Goal: Information Seeking & Learning: Learn about a topic

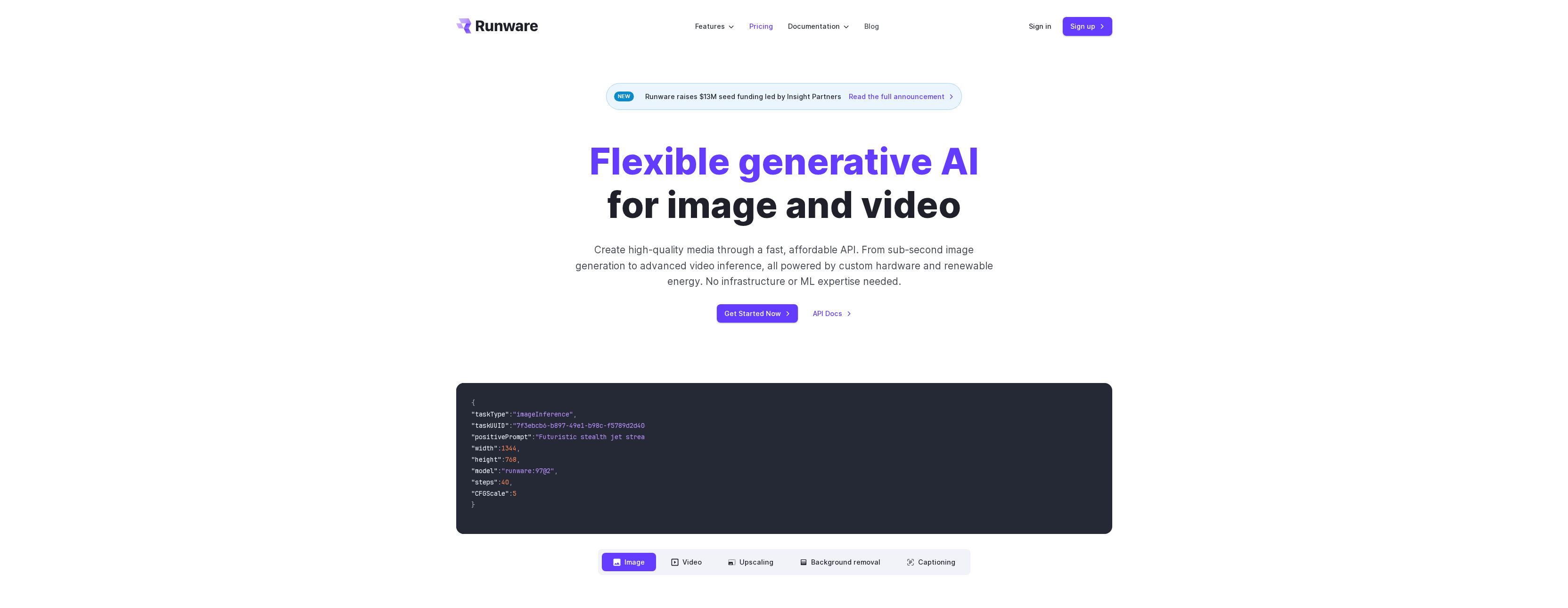
click at [758, 25] on link "Pricing" at bounding box center [761, 26] width 23 height 11
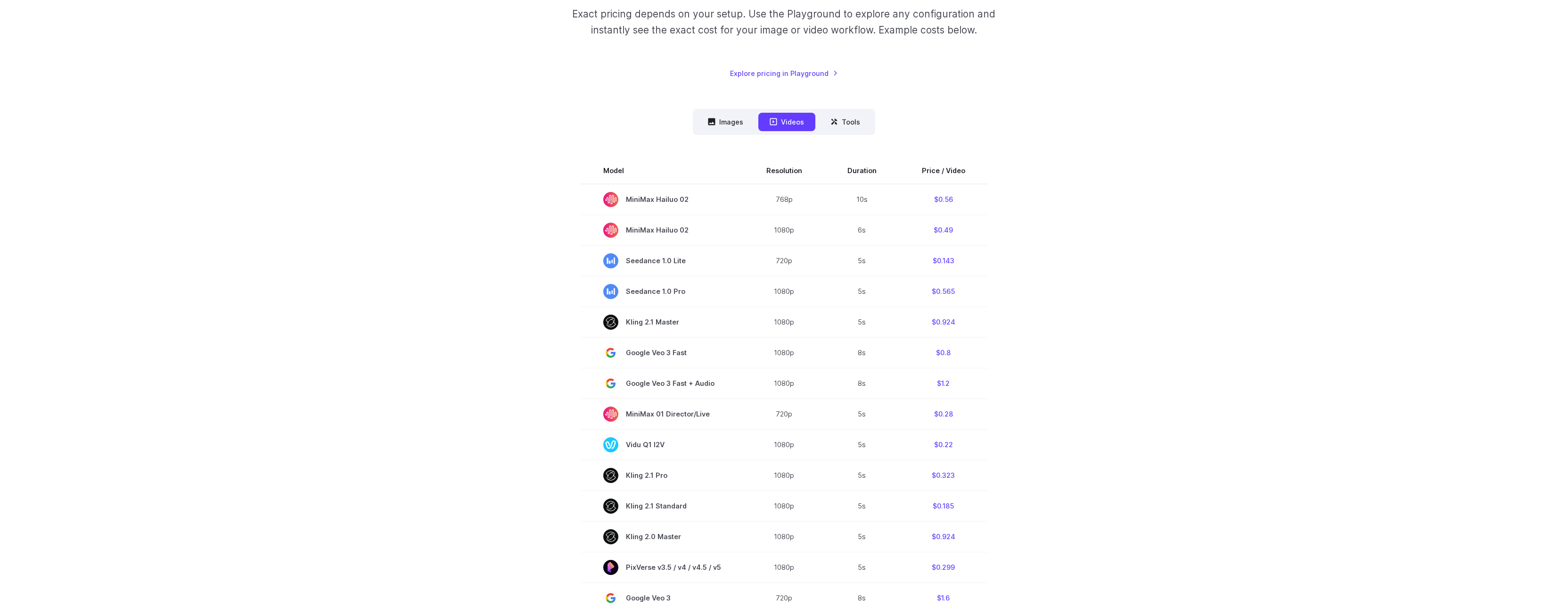
scroll to position [188, 0]
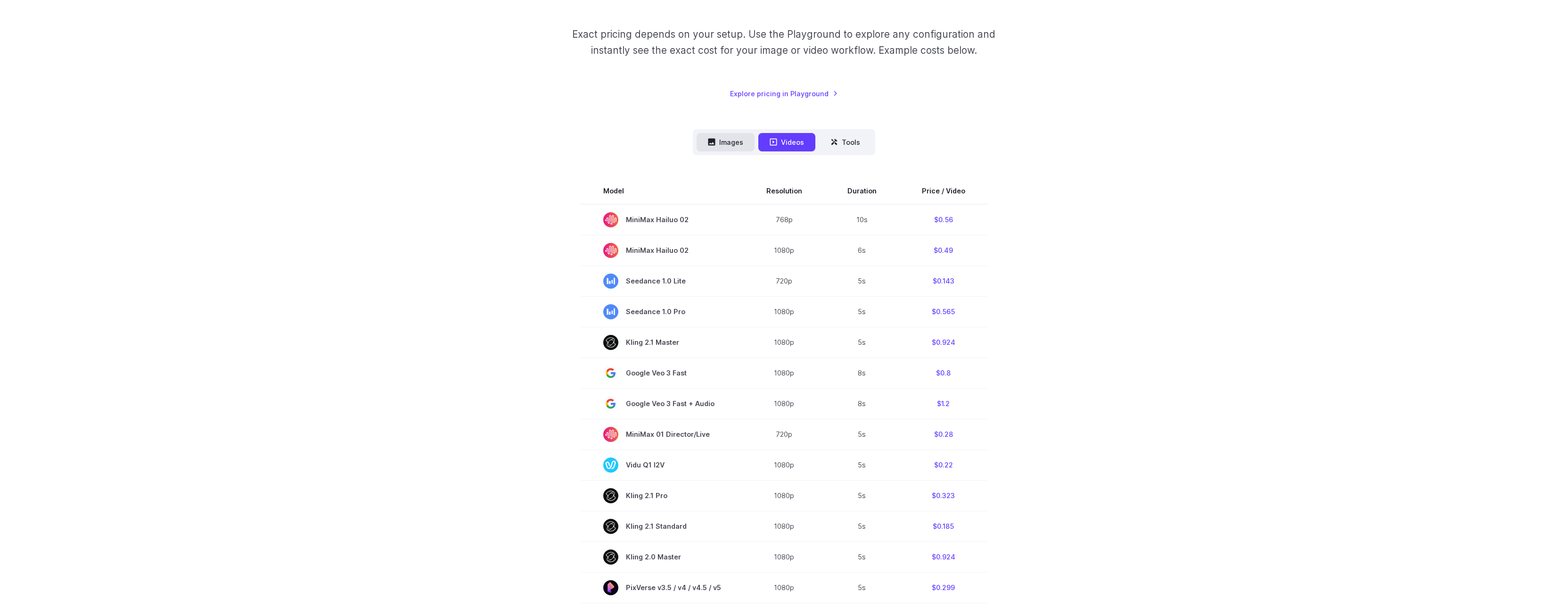
click at [721, 138] on button "Images" at bounding box center [725, 142] width 58 height 18
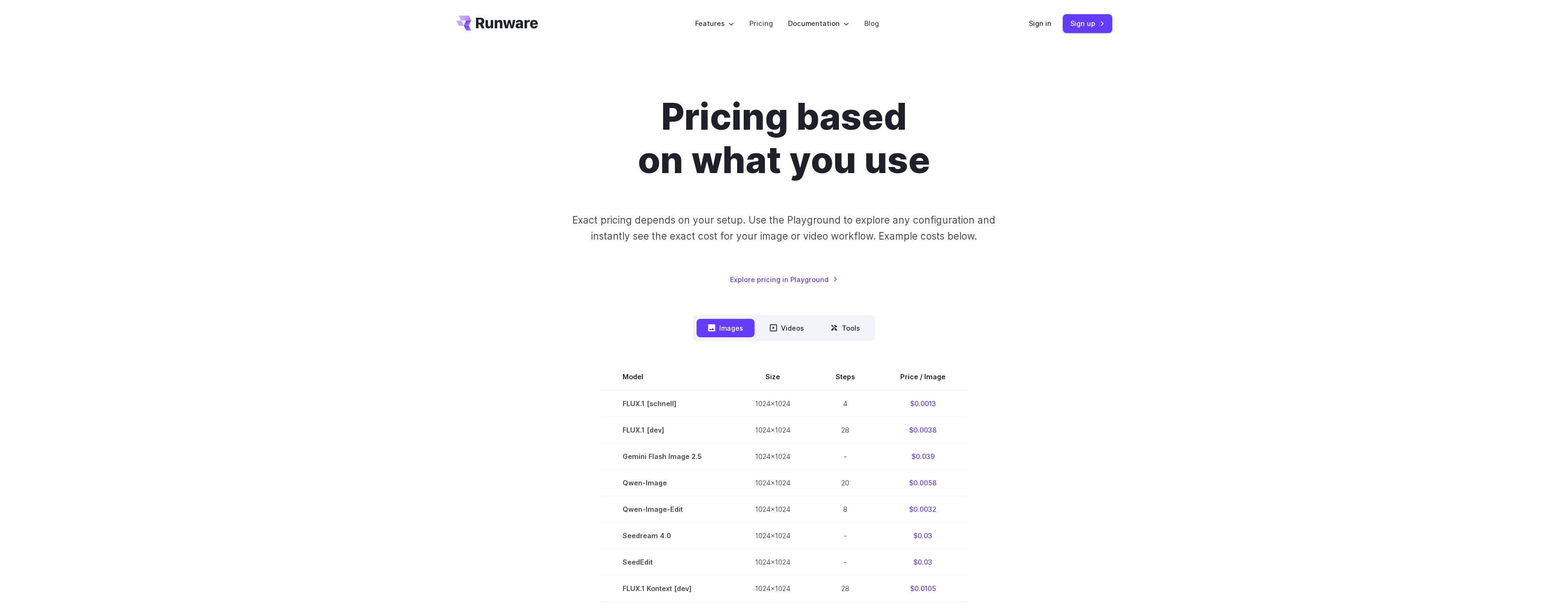
scroll to position [0, 0]
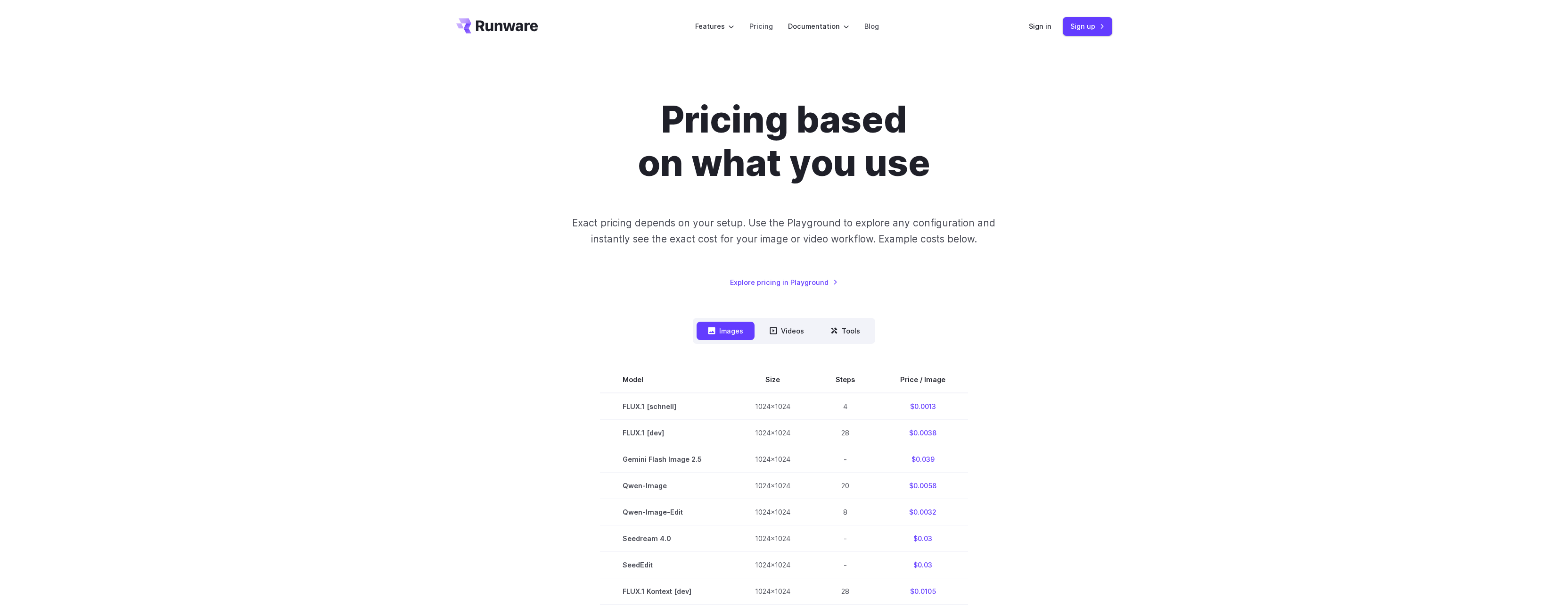
click at [1106, 303] on div "Pricing based on what you use Exact pricing depends on your setup. Use the Play…" at bounding box center [784, 530] width 656 height 865
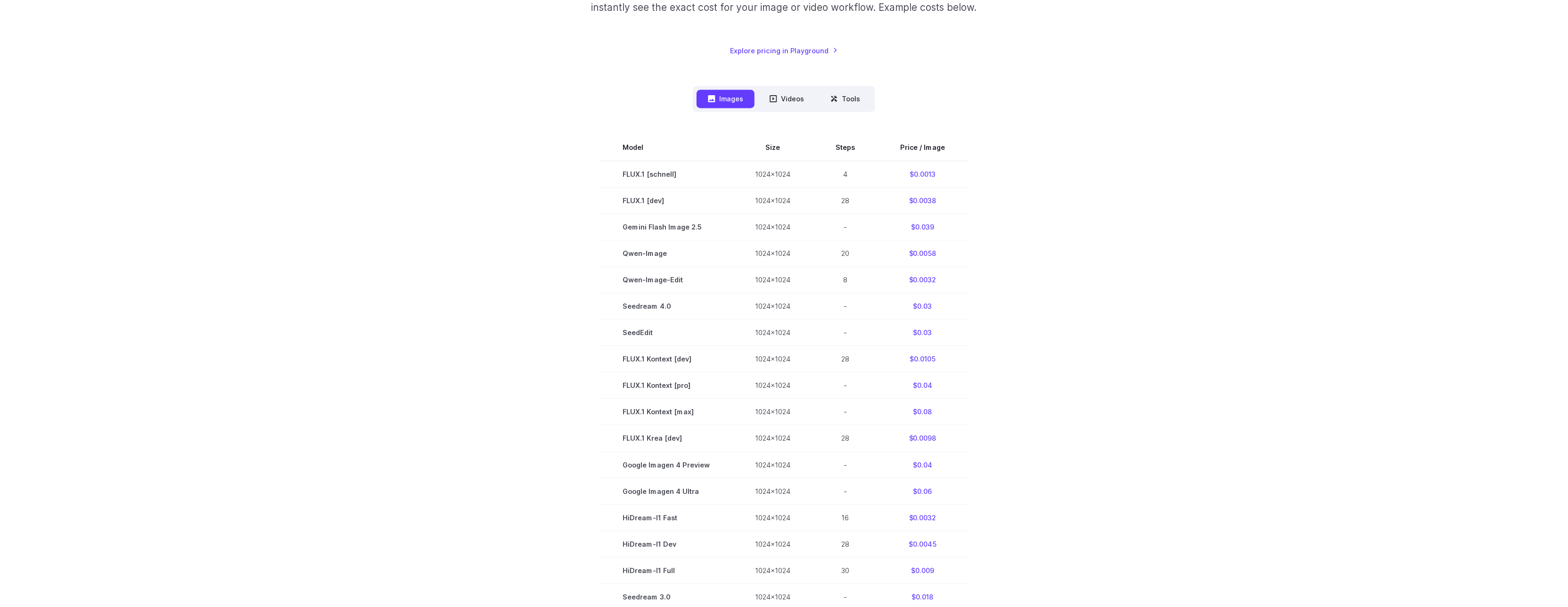
scroll to position [236, 0]
drag, startPoint x: 925, startPoint y: 223, endPoint x: 941, endPoint y: 222, distance: 16.0
click at [941, 222] on td "$0.039" at bounding box center [923, 223] width 91 height 26
drag, startPoint x: 682, startPoint y: 171, endPoint x: 620, endPoint y: 168, distance: 62.1
click at [620, 168] on td "FLUX.1 [schnell]" at bounding box center [665, 171] width 132 height 27
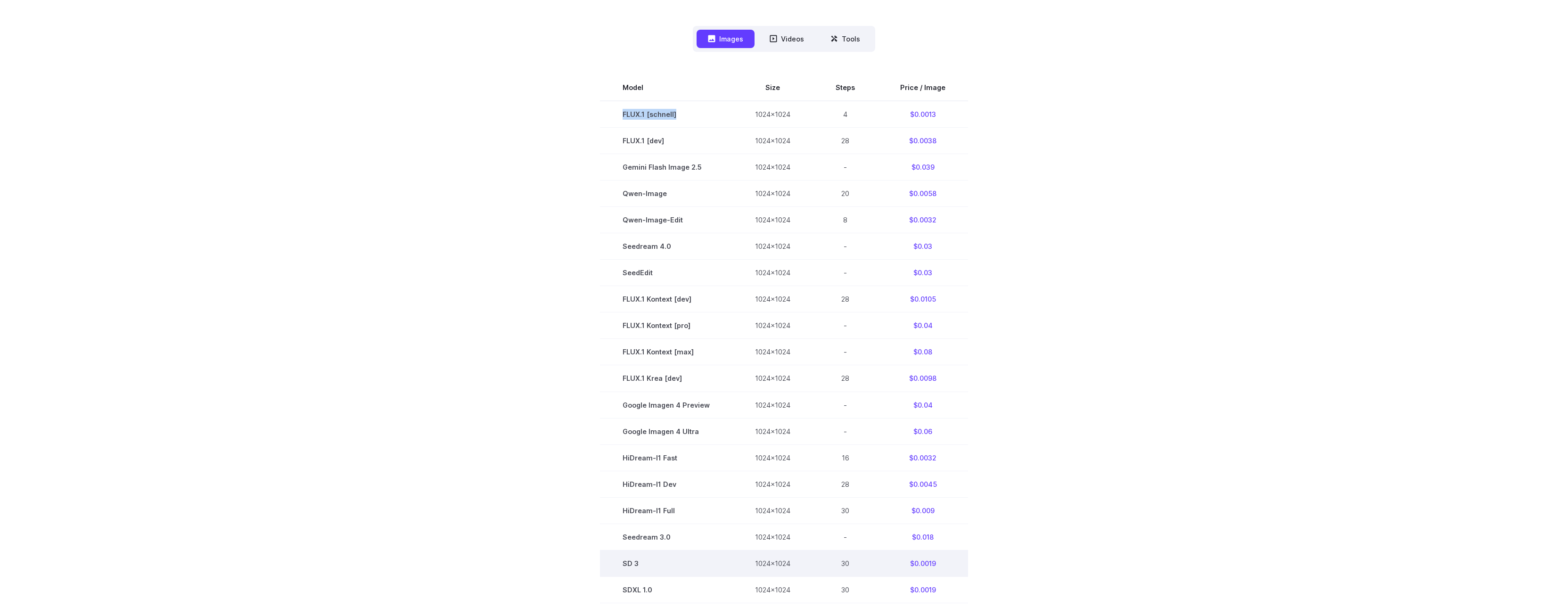
scroll to position [283, 0]
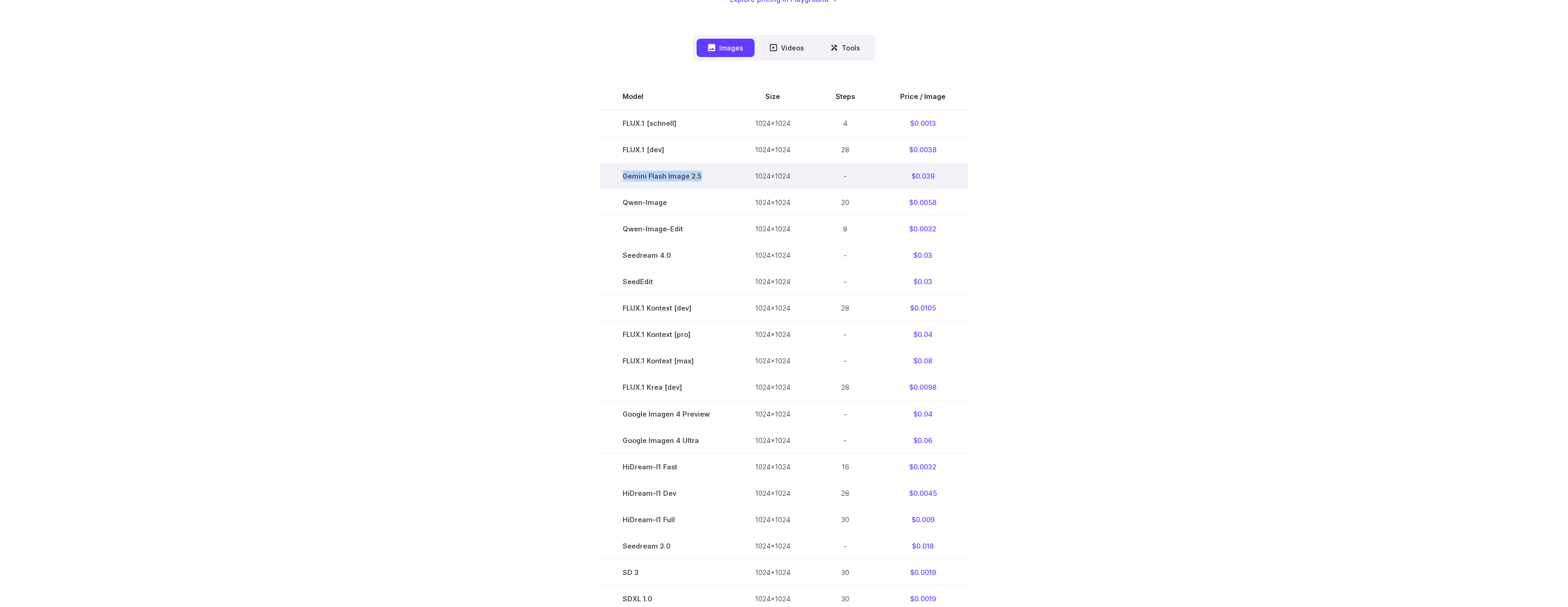
drag, startPoint x: 705, startPoint y: 174, endPoint x: 624, endPoint y: 175, distance: 81.0
click at [624, 175] on td "Gemini Flash Image 2.5" at bounding box center [665, 176] width 132 height 26
